Goal: Navigation & Orientation: Find specific page/section

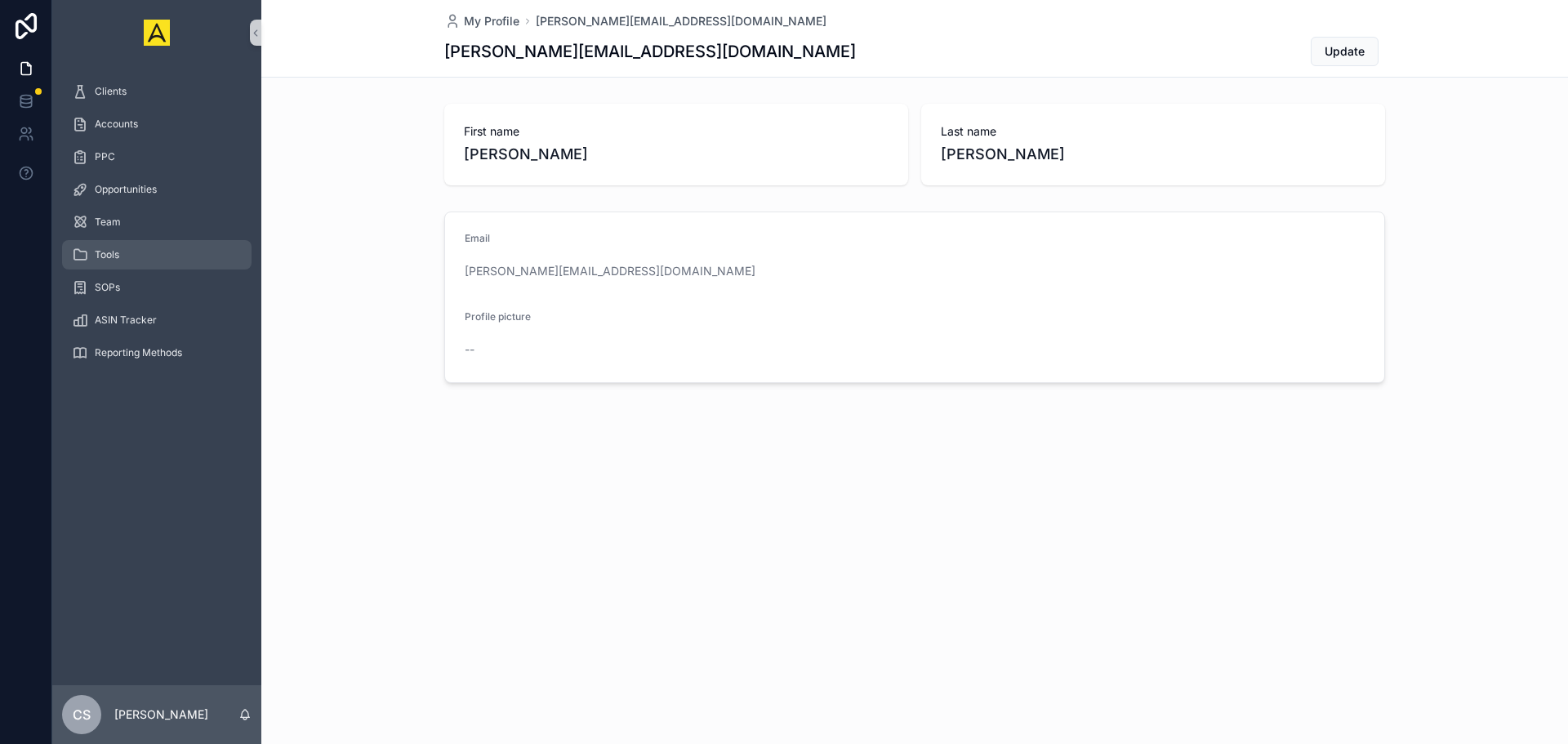
click at [133, 258] on div "Tools" at bounding box center [156, 255] width 170 height 26
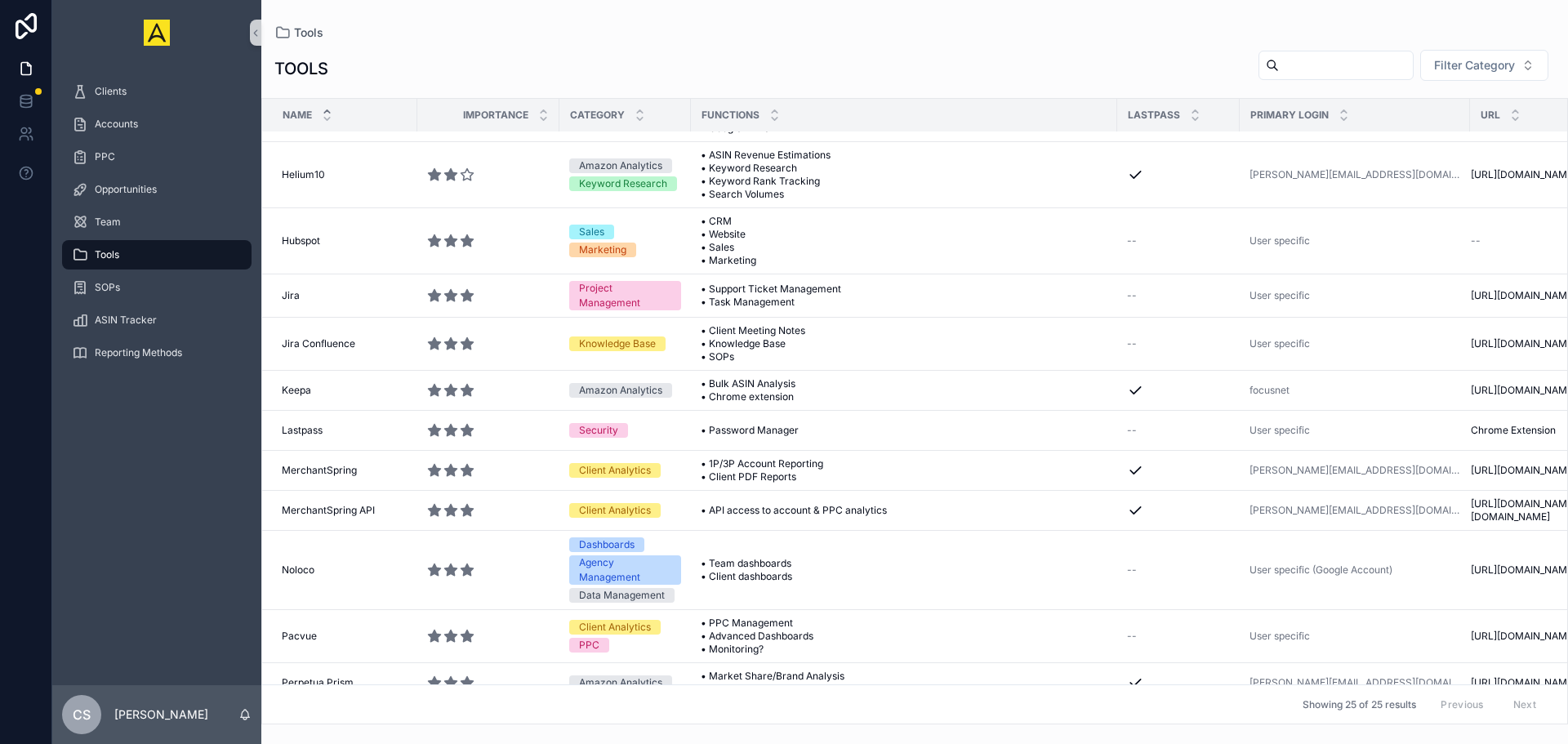
scroll to position [409, 78]
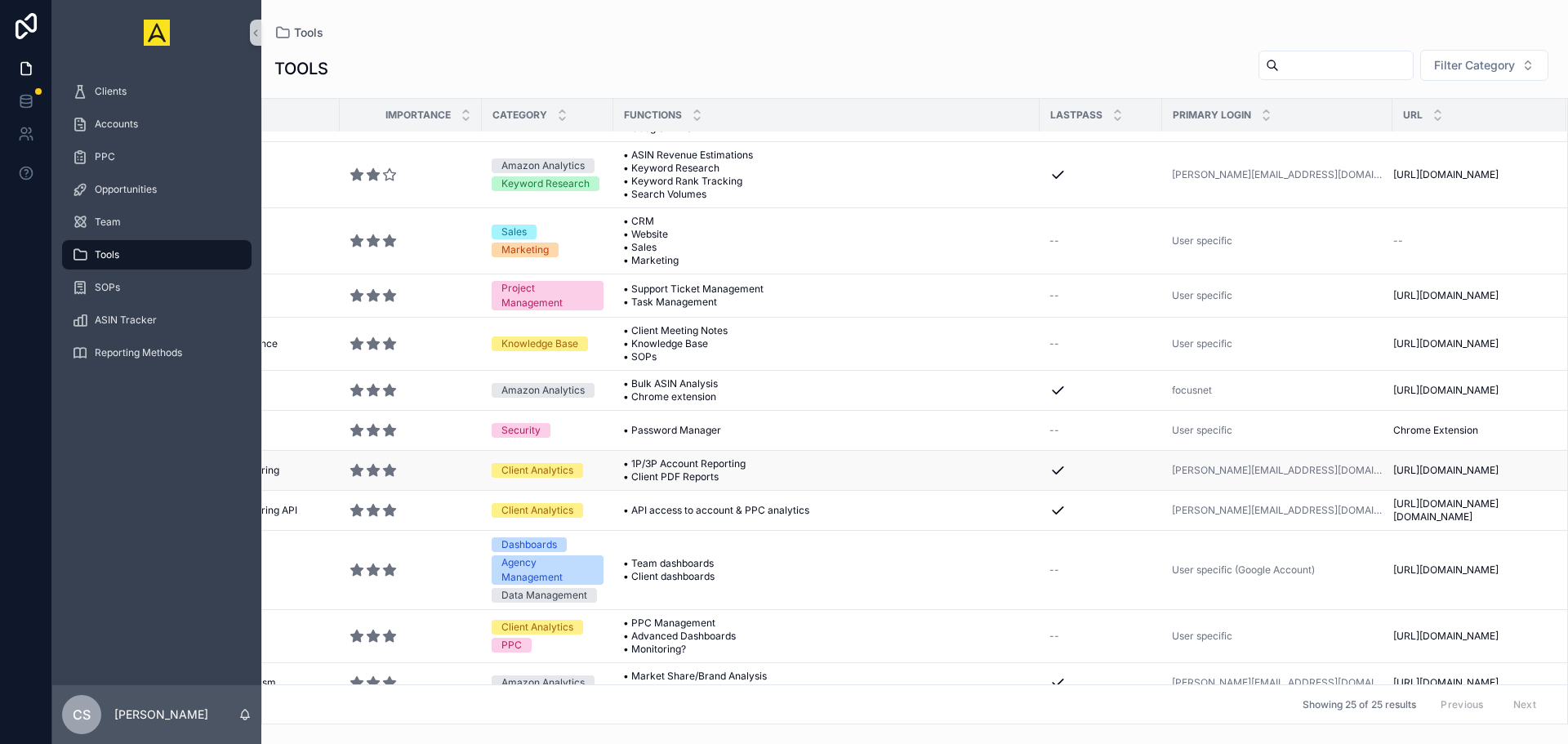
drag, startPoint x: 1528, startPoint y: 490, endPoint x: 1374, endPoint y: 496, distance: 154.1
click at [1374, 491] on tr "MerchantSpring MerchantSpring Client Analytics • 1P/3P Account Reporting • Clie…" at bounding box center [876, 471] width 1383 height 40
copy tr "[URL][DOMAIN_NAME]"
click at [950, 62] on div "TOOLS Filter Category" at bounding box center [914, 69] width 1280 height 39
click at [142, 127] on div "Accounts" at bounding box center [156, 124] width 170 height 26
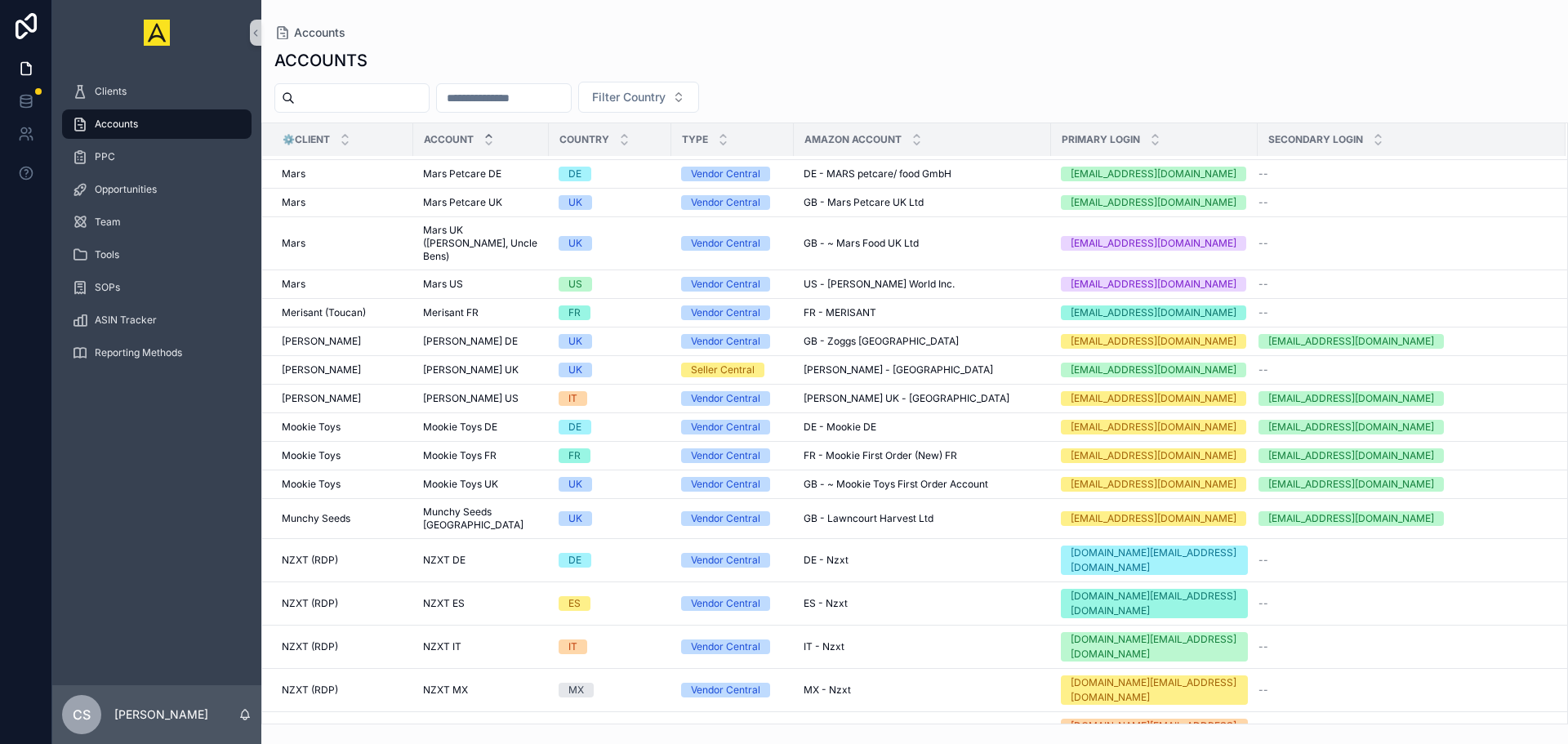
scroll to position [4330, 0]
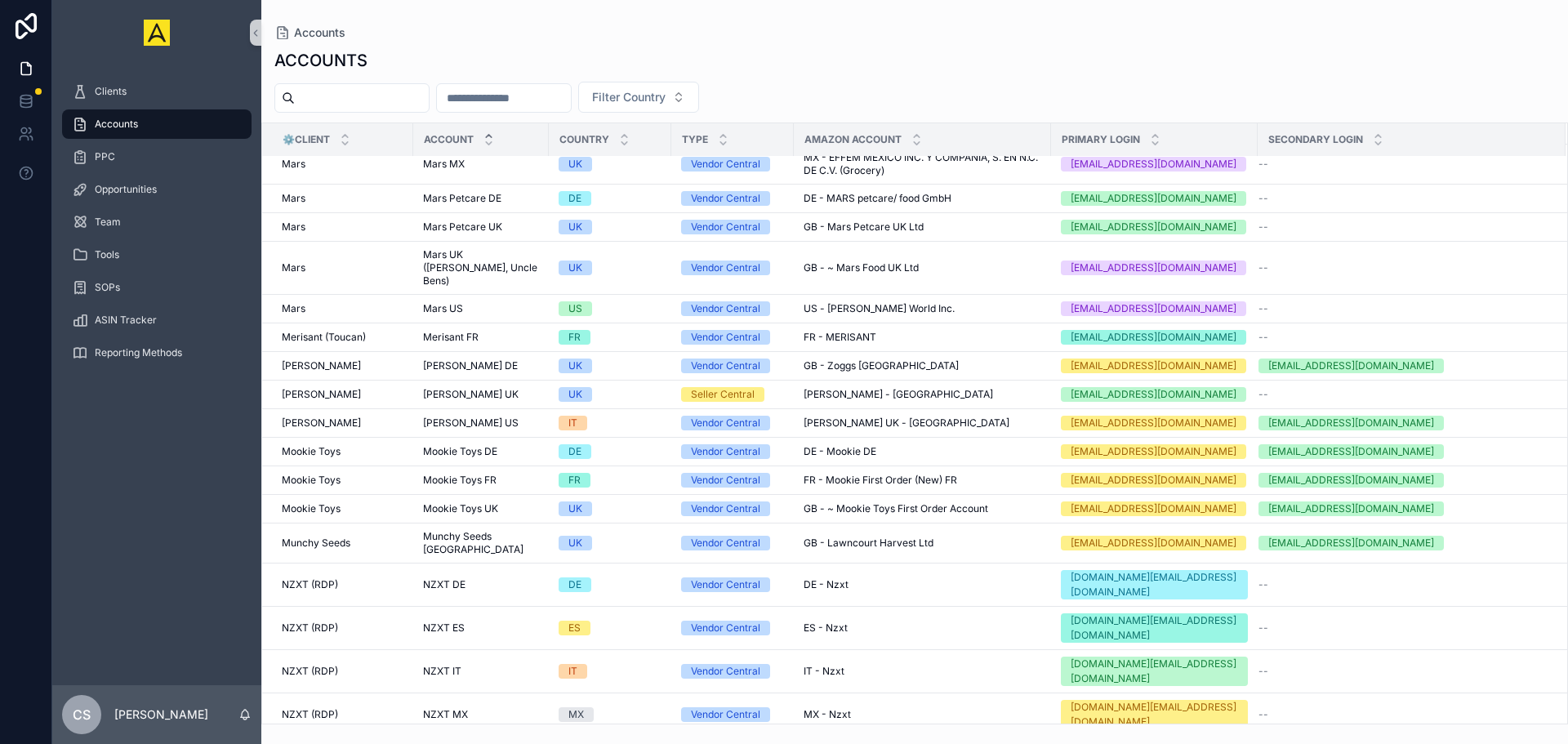
click at [952, 6] on div "Accounts ACCOUNTS Filter Country ⚙️Client Account Country Type Amazon Account P…" at bounding box center [914, 362] width 1306 height 724
click at [943, 20] on div "Accounts ACCOUNTS Filter Country ⚙️Client Account Country Type Amazon Account P…" at bounding box center [914, 362] width 1306 height 724
click at [936, 11] on div "Accounts ACCOUNTS Filter Country ⚙️Client Account Country Type Amazon Account P…" at bounding box center [914, 362] width 1306 height 724
click at [917, 45] on div "ACCOUNTS Filter Country ⚙️Client Account Country Type Amazon Account Primary Lo…" at bounding box center [914, 382] width 1306 height 685
